Goal: Task Accomplishment & Management: Use online tool/utility

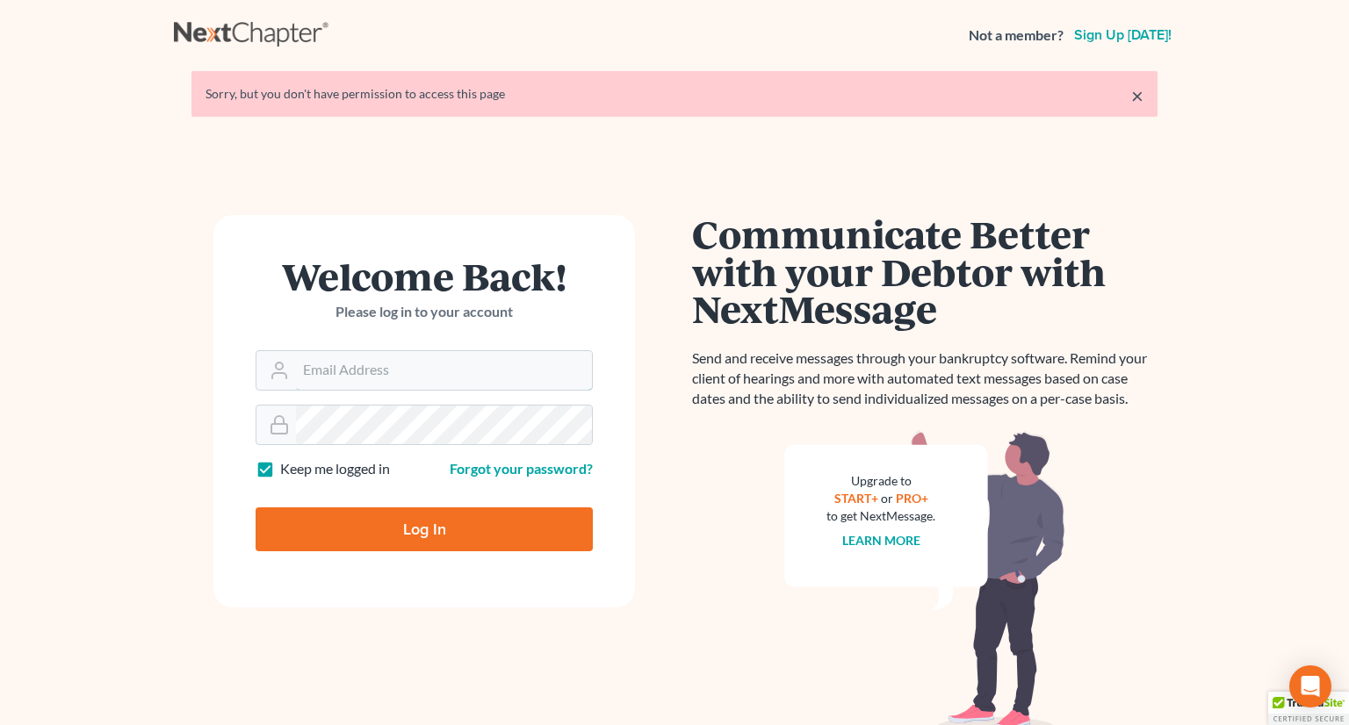
type input "monika@karinalucidlaw.com"
click at [430, 530] on input "Log In" at bounding box center [424, 530] width 337 height 44
type input "Thinking..."
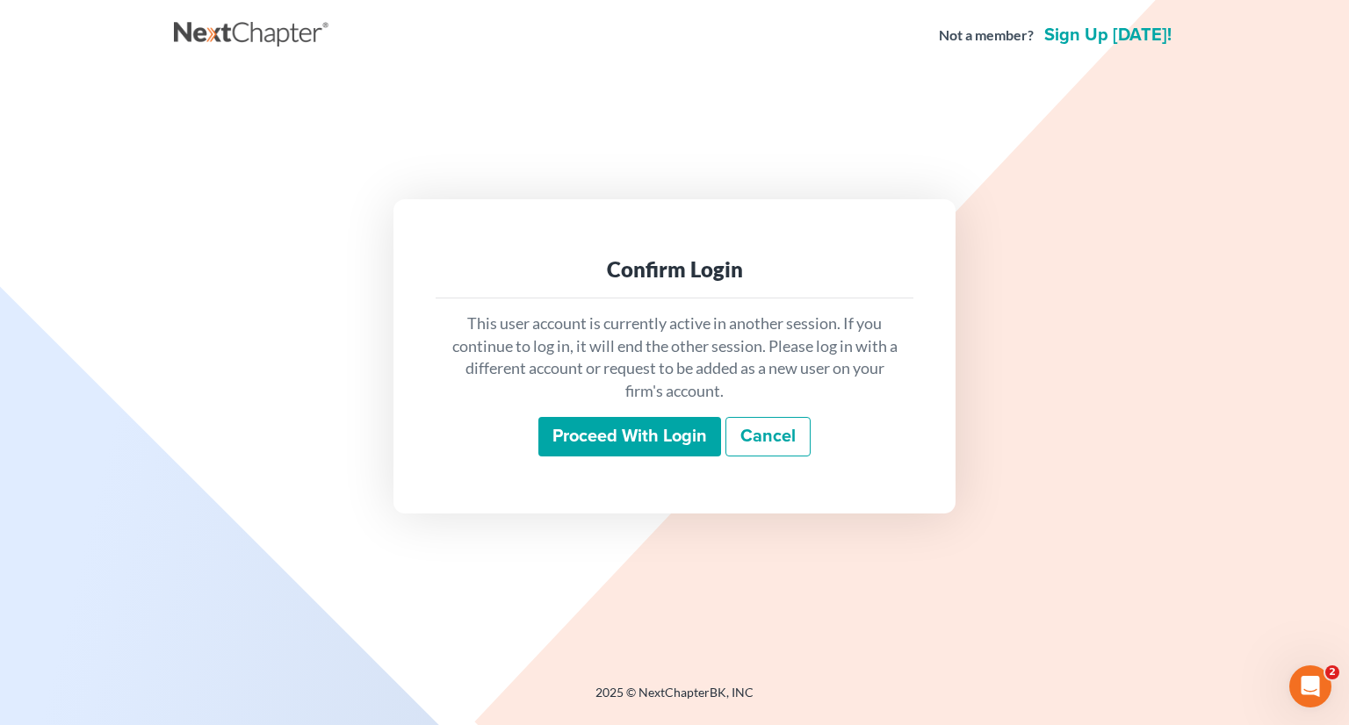
click at [618, 432] on input "Proceed with login" at bounding box center [629, 437] width 183 height 40
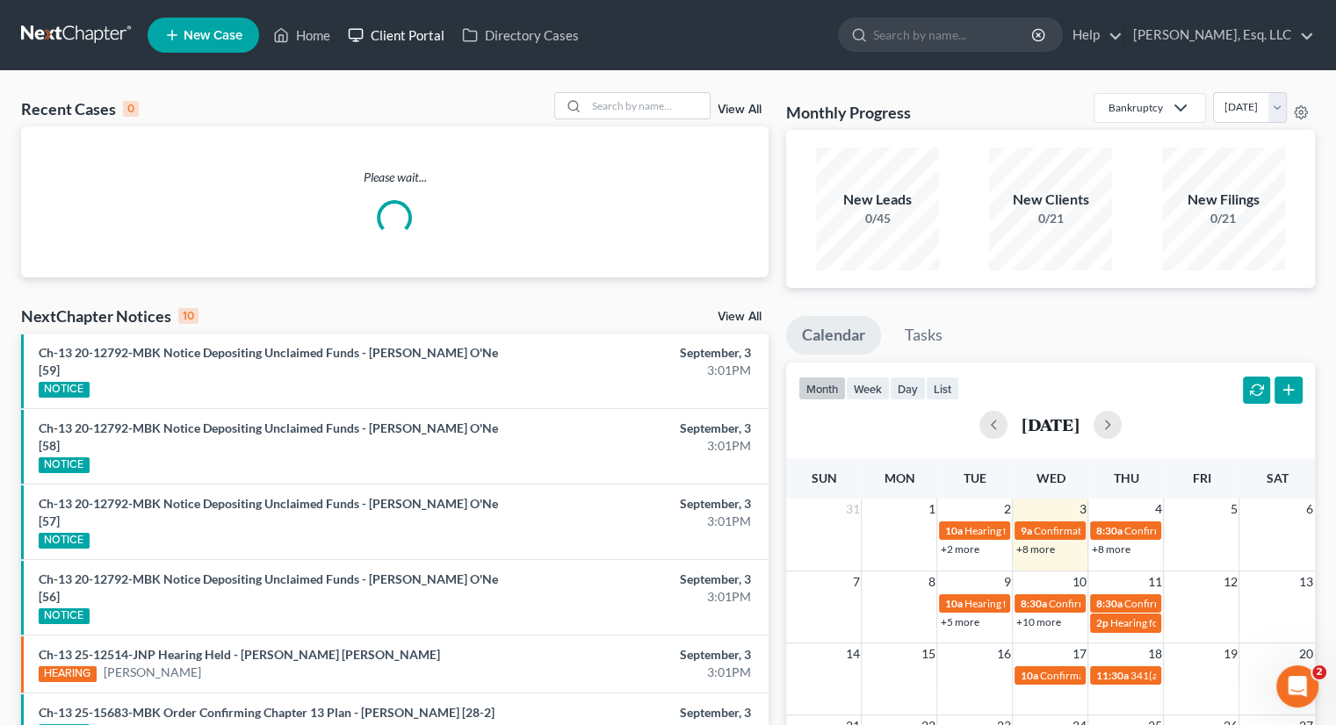
click at [342, 32] on link "Client Portal" at bounding box center [396, 35] width 114 height 32
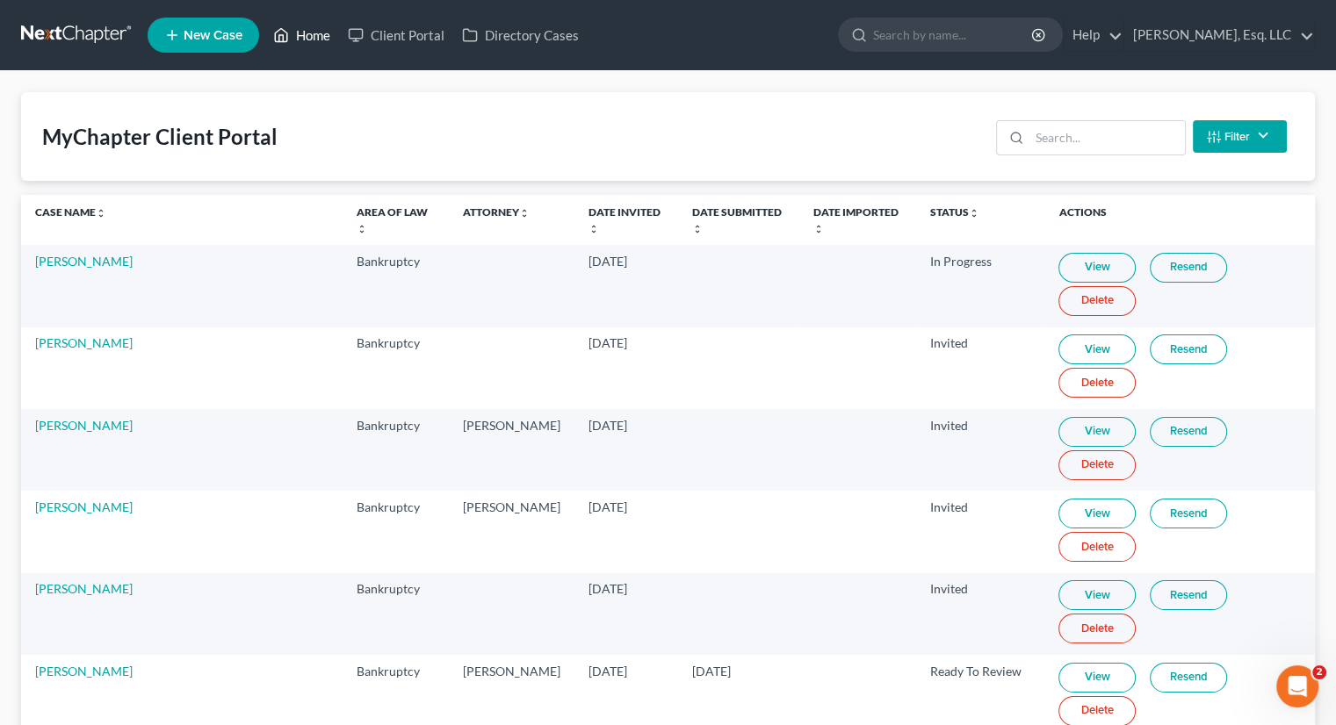
click at [313, 32] on link "Home" at bounding box center [301, 35] width 75 height 32
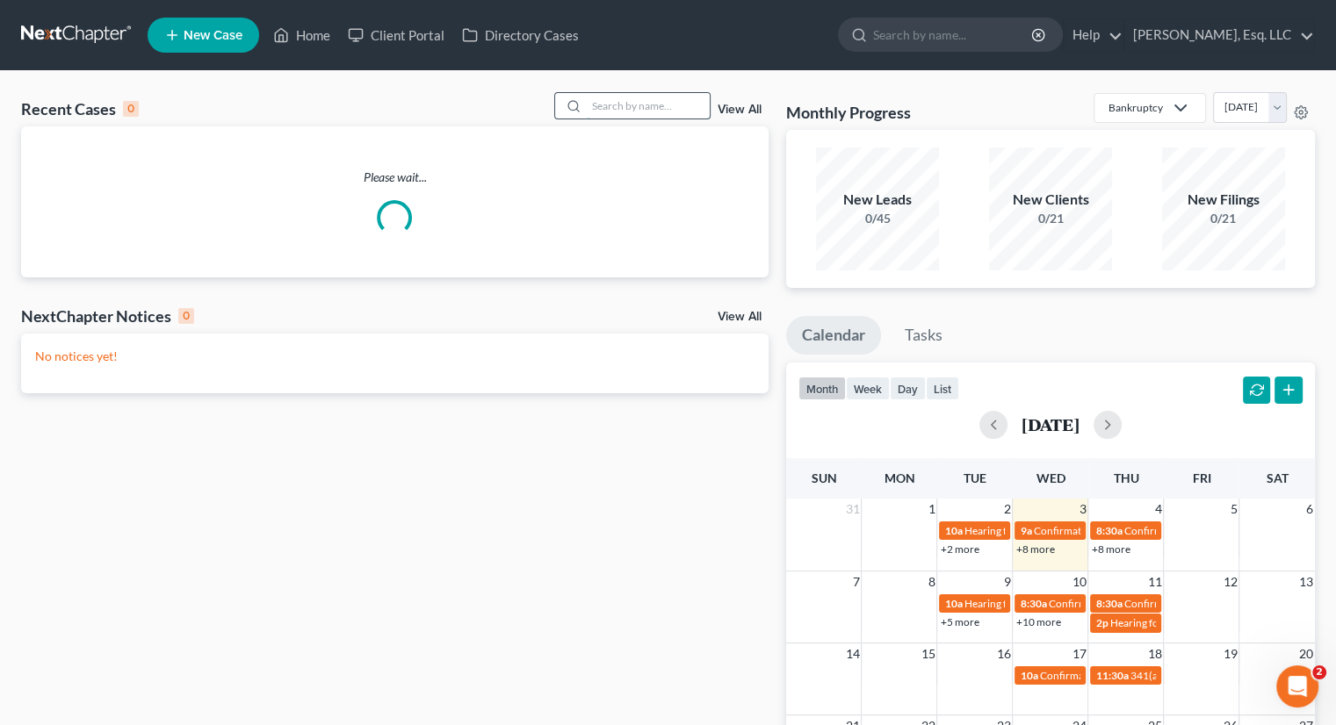
click at [622, 112] on input "search" at bounding box center [648, 105] width 123 height 25
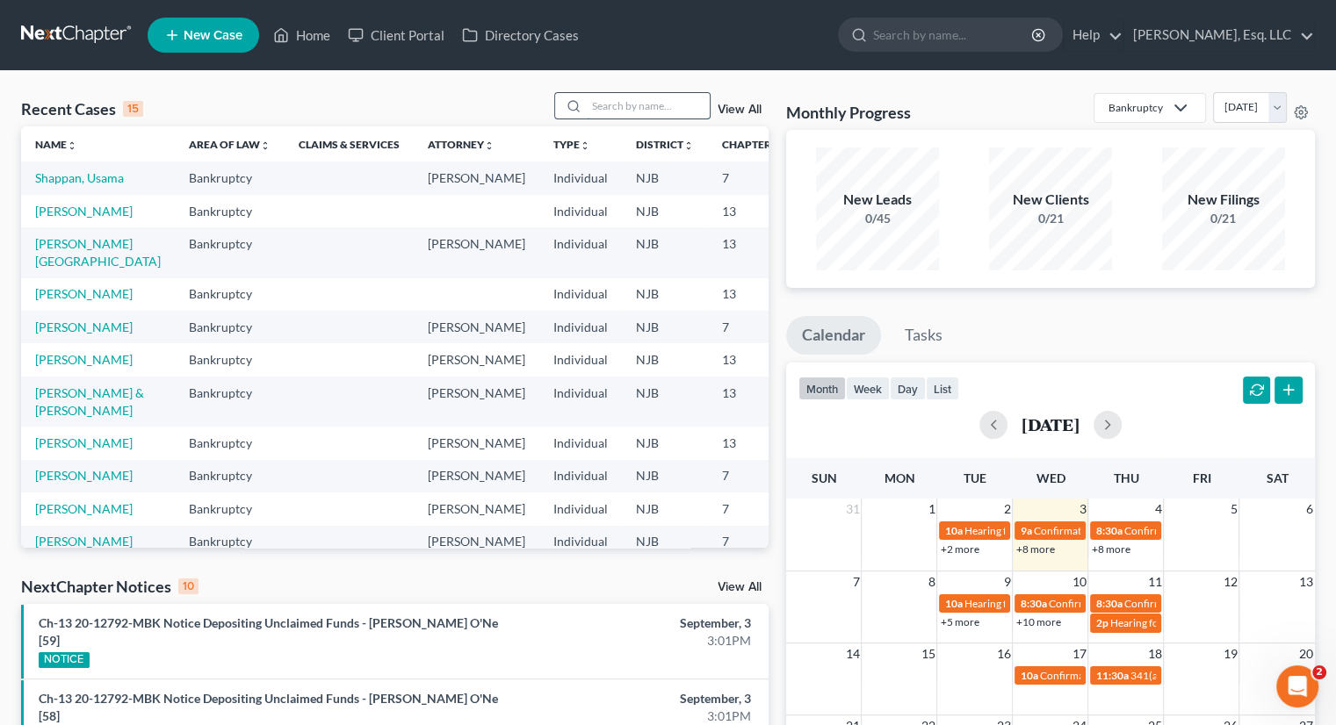
click at [602, 104] on input "search" at bounding box center [648, 105] width 123 height 25
type input "[PERSON_NAME]"
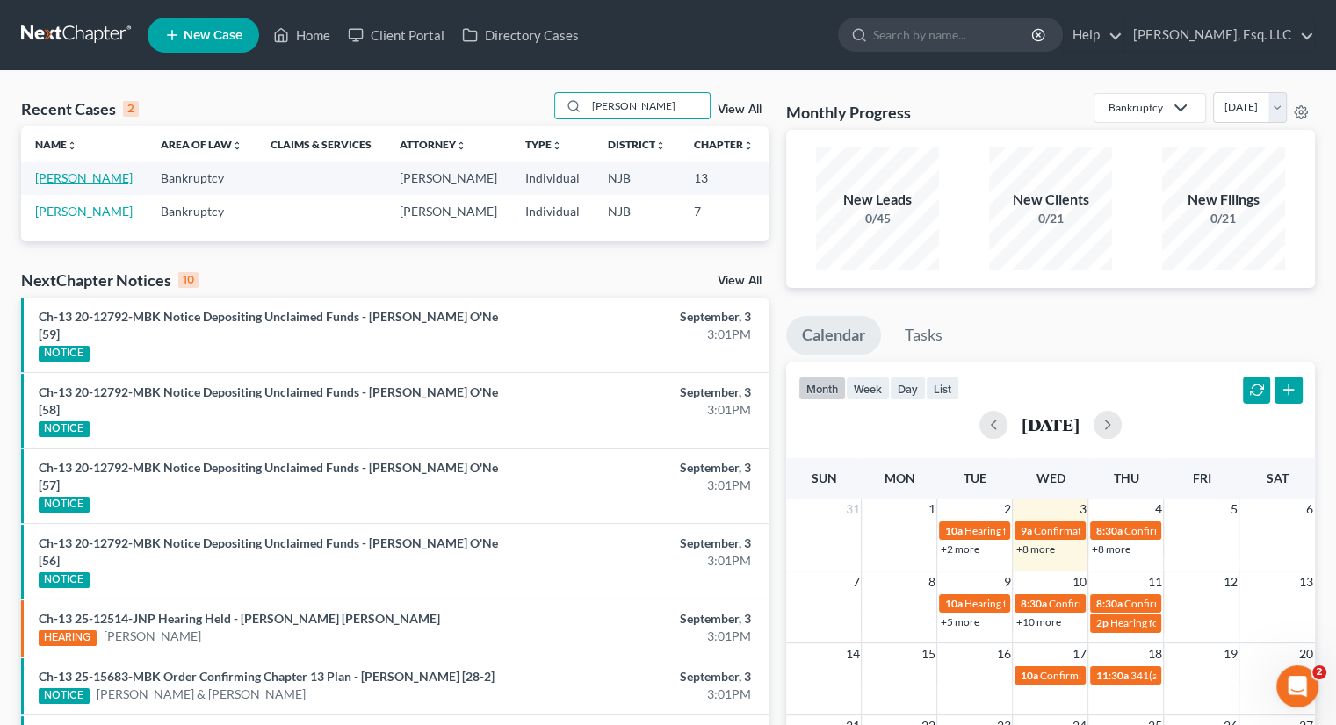
click at [39, 178] on link "[PERSON_NAME]" at bounding box center [83, 177] width 97 height 15
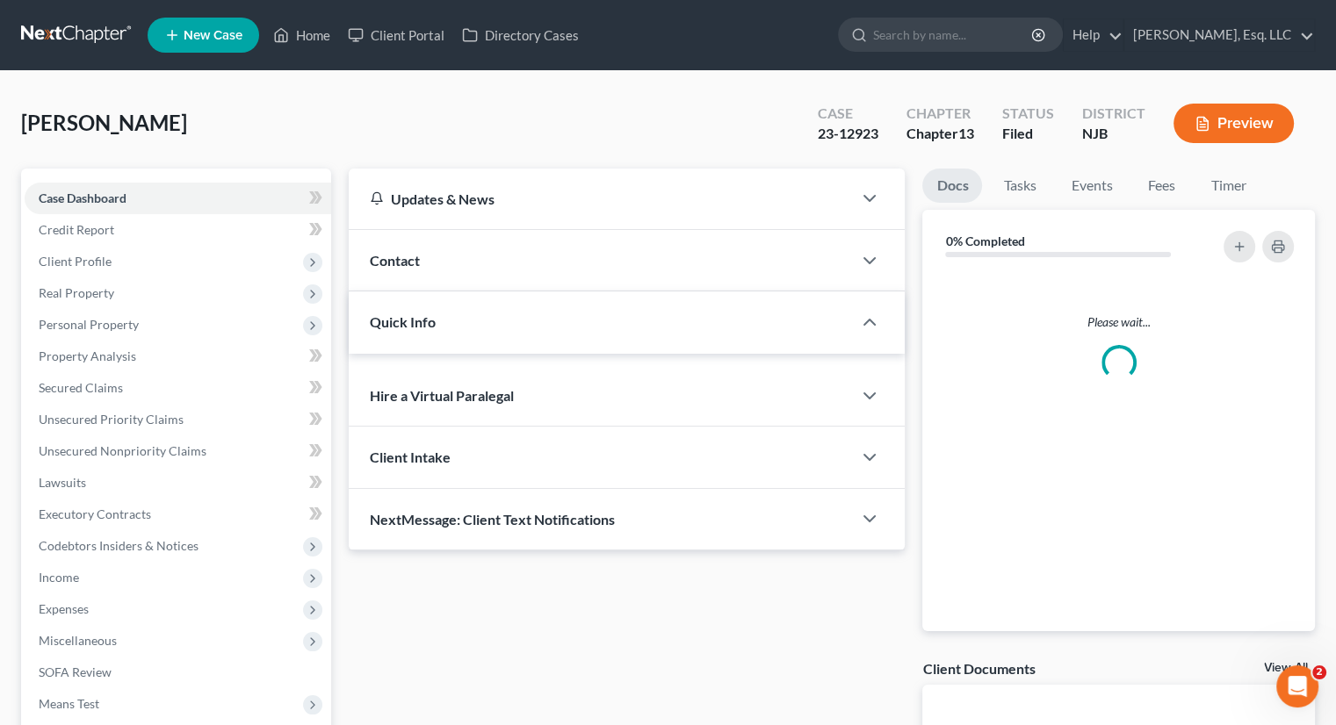
click at [49, 178] on div "Case Dashboard Payments Invoices Payments Payments Credit Report Client Profile…" at bounding box center [176, 483] width 310 height 629
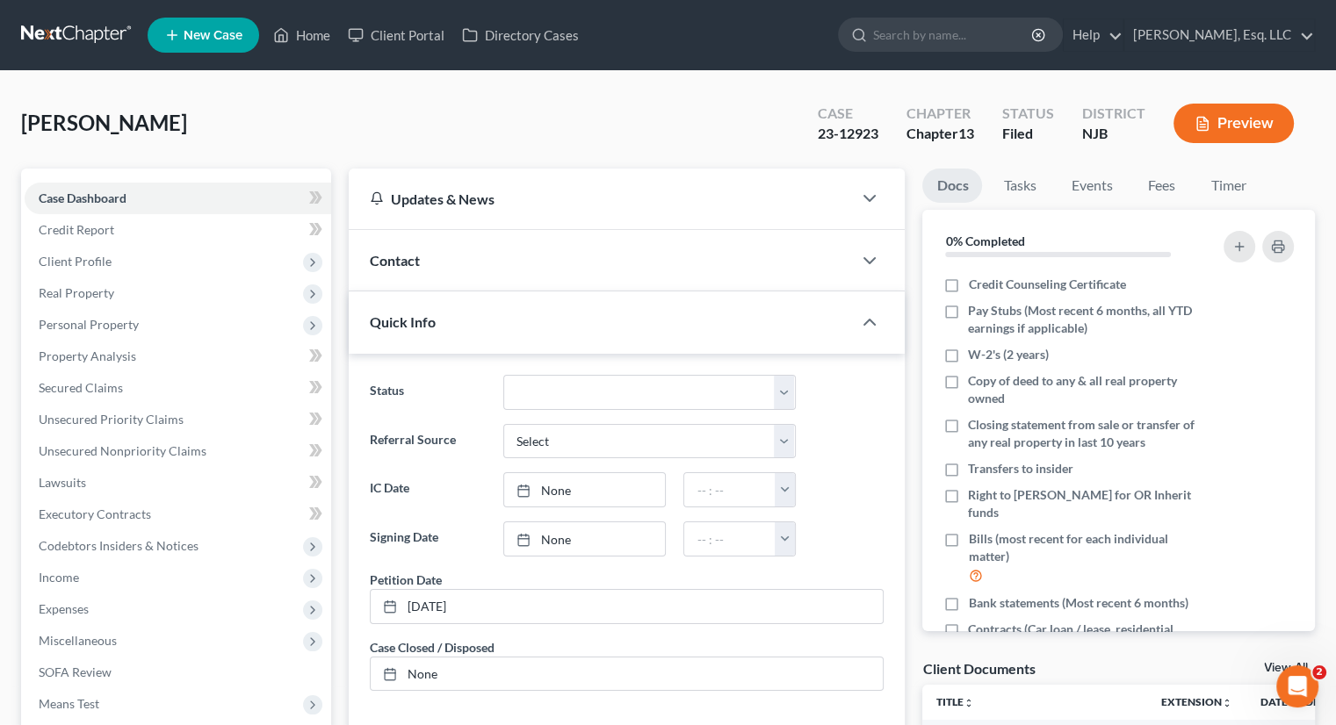
scroll to position [405, 0]
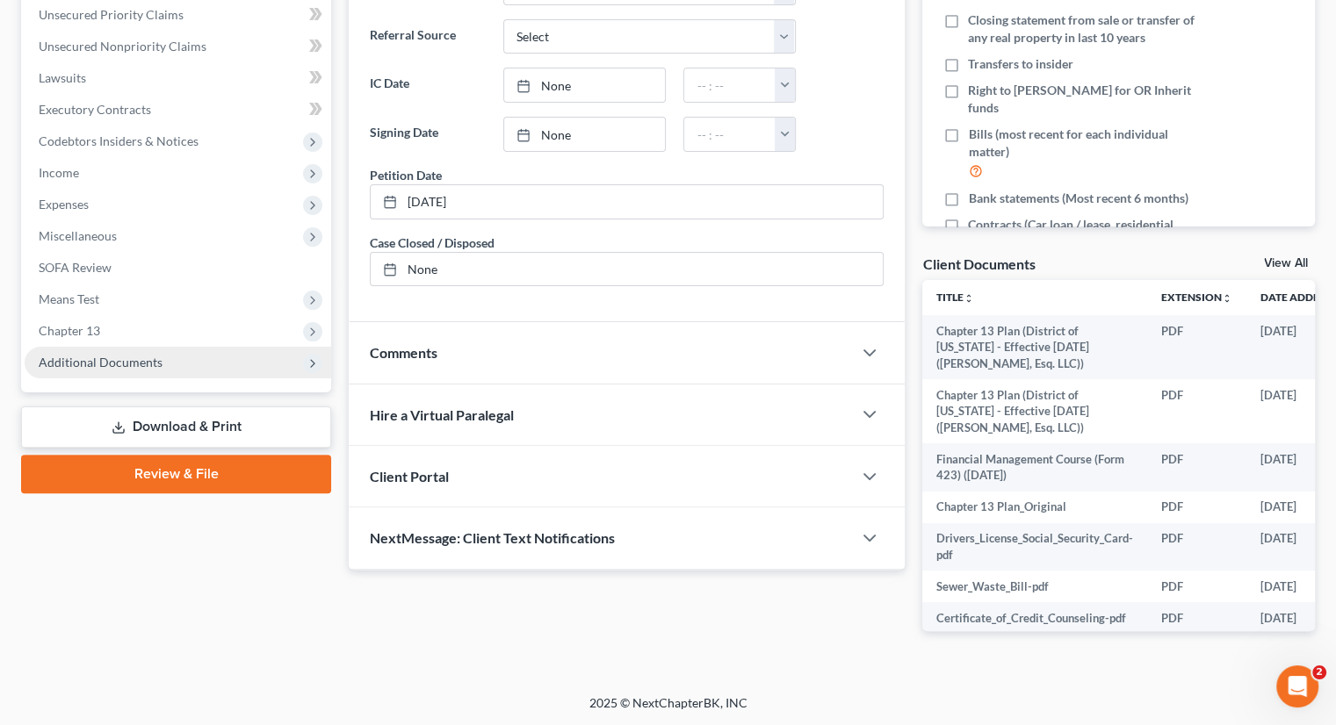
click at [129, 360] on span "Additional Documents" at bounding box center [101, 362] width 124 height 15
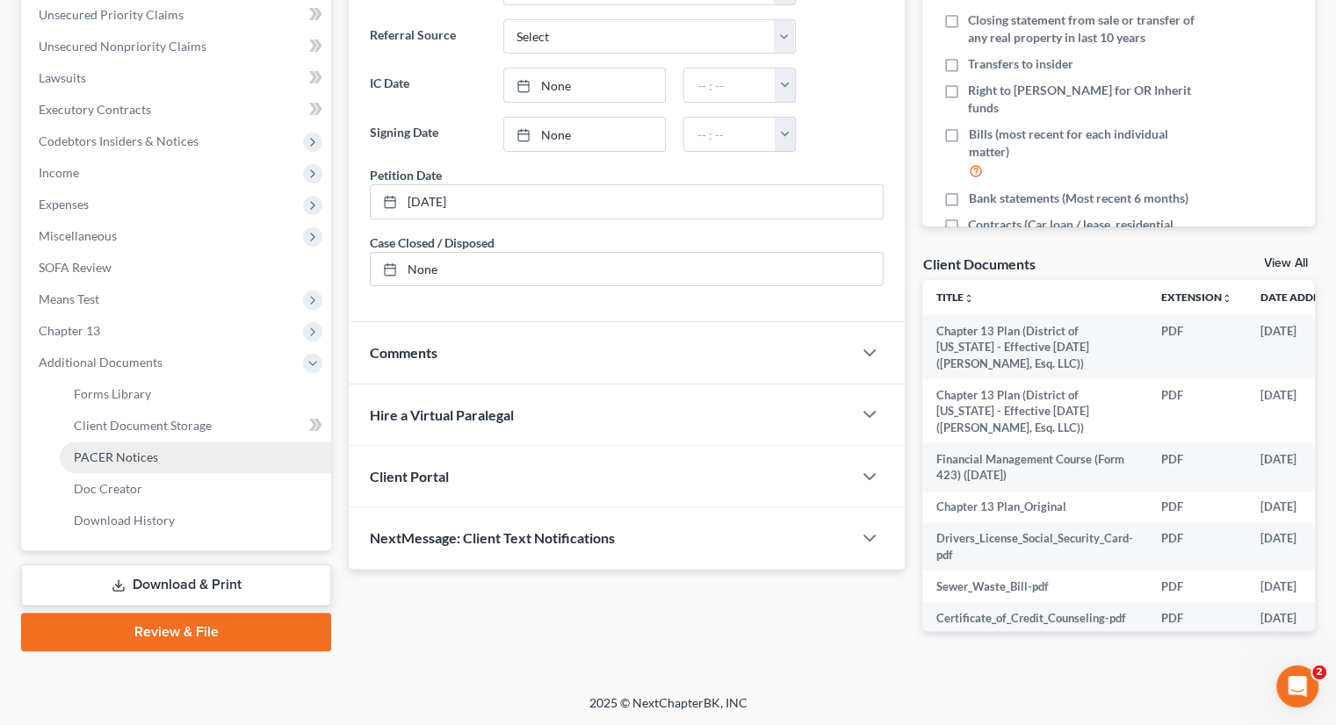
click at [123, 457] on span "PACER Notices" at bounding box center [116, 457] width 84 height 15
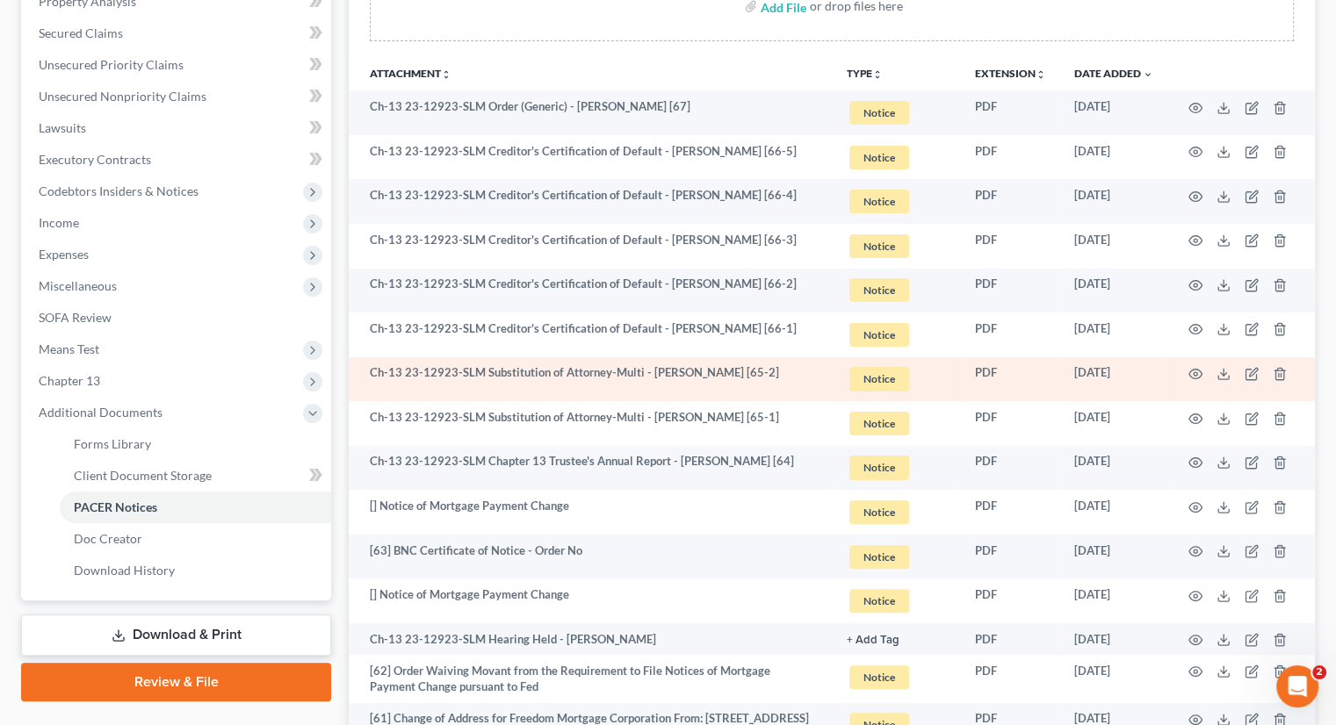
scroll to position [527, 0]
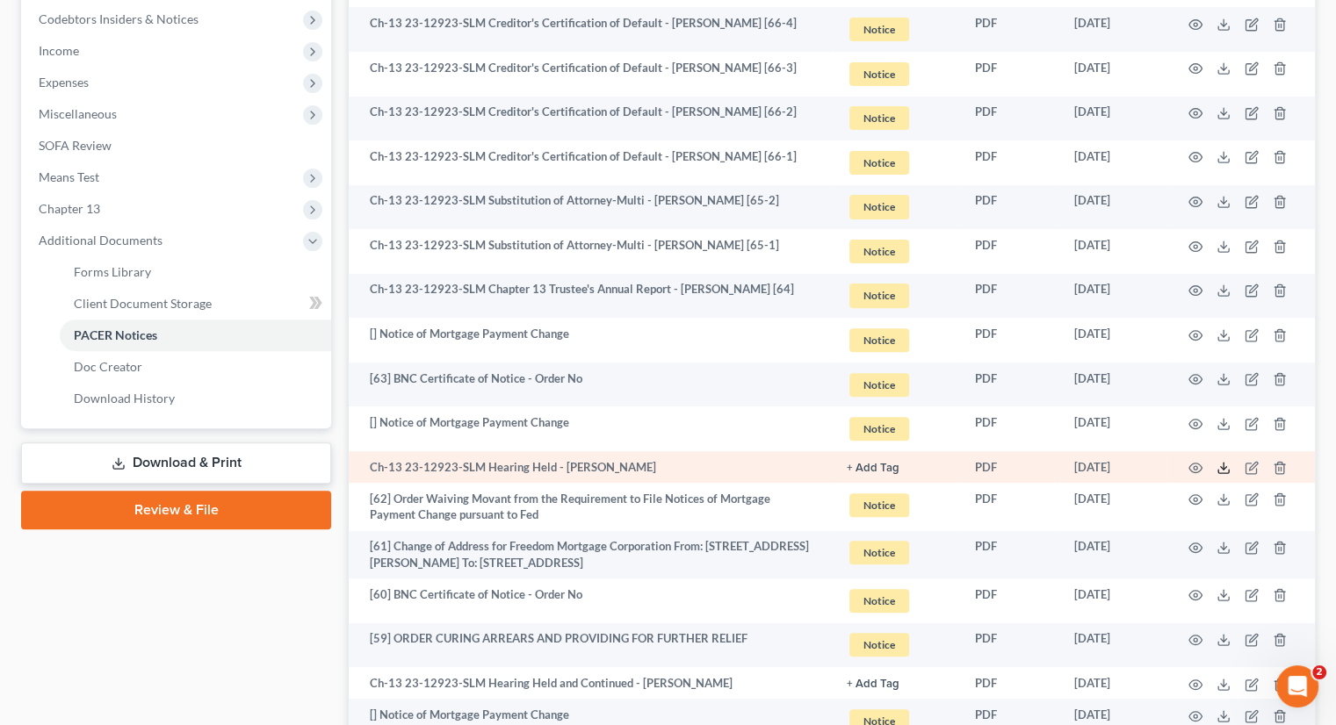
click at [1223, 467] on line at bounding box center [1223, 466] width 0 height 7
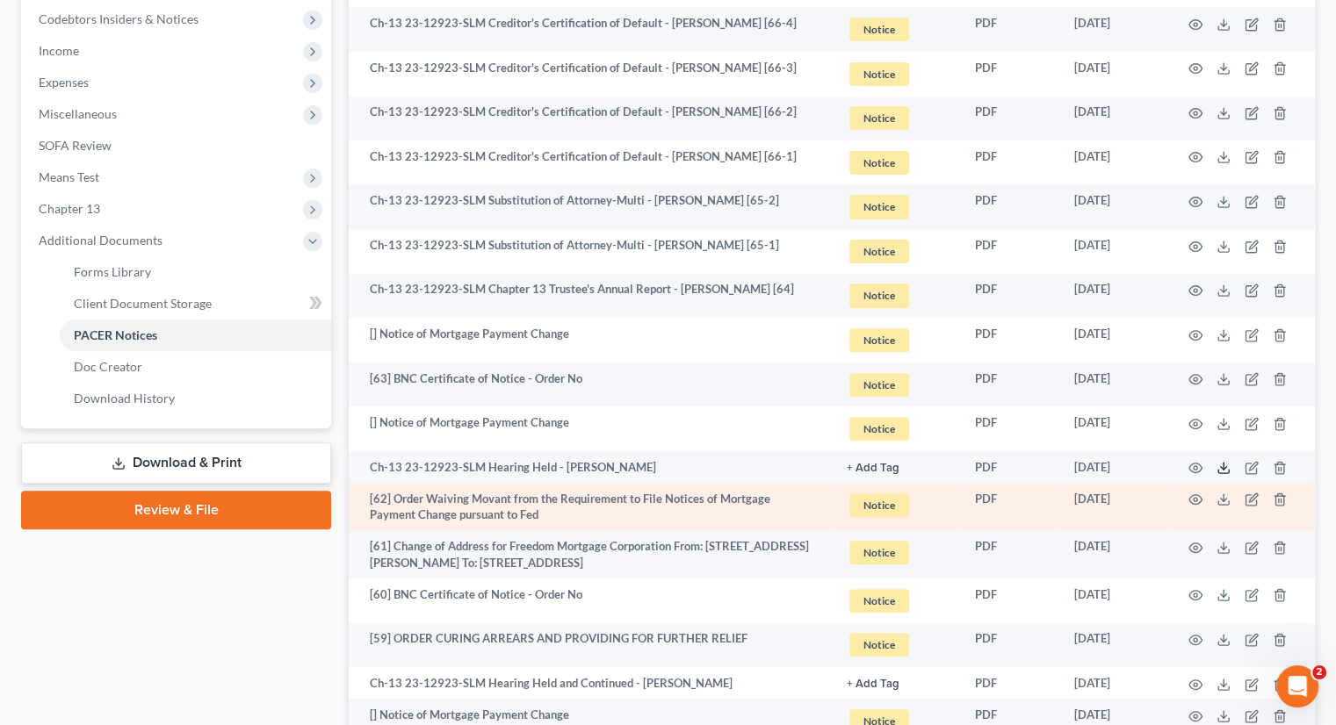
scroll to position [790, 0]
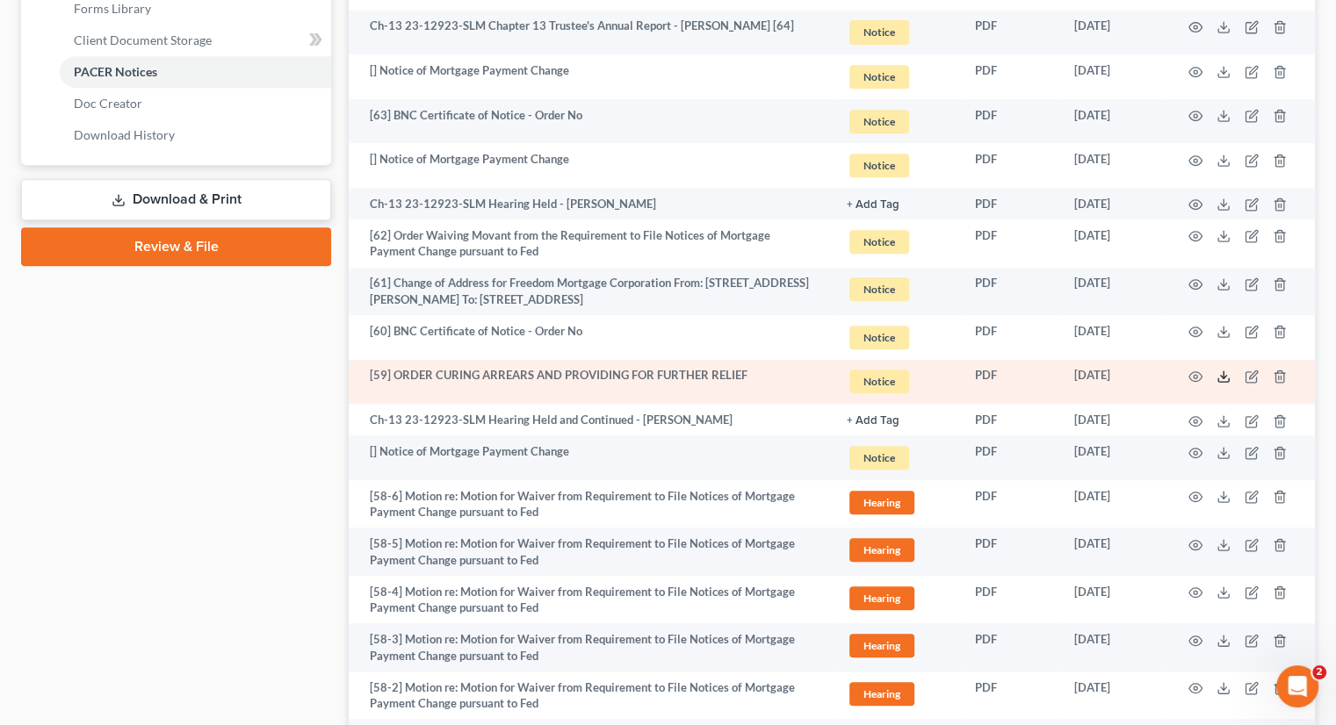
click at [1224, 384] on icon at bounding box center [1223, 377] width 14 height 14
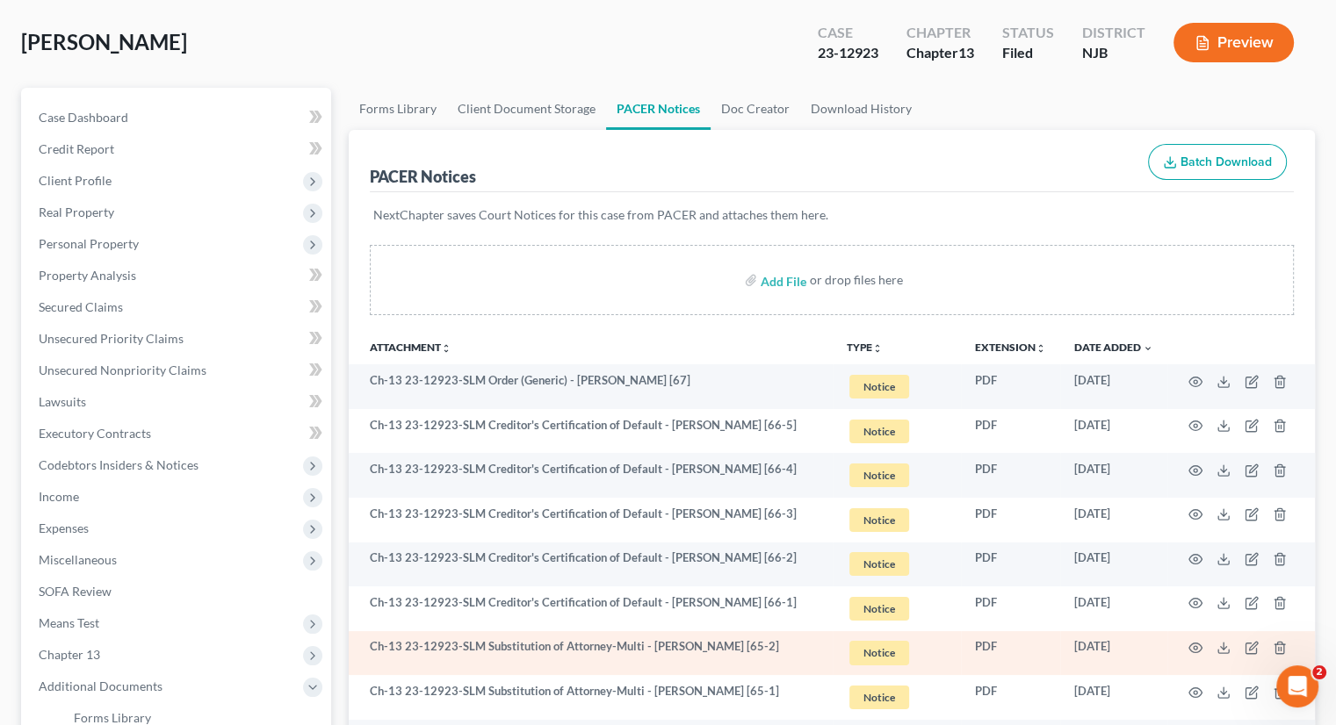
scroll to position [0, 0]
